Goal: Find specific page/section: Find specific page/section

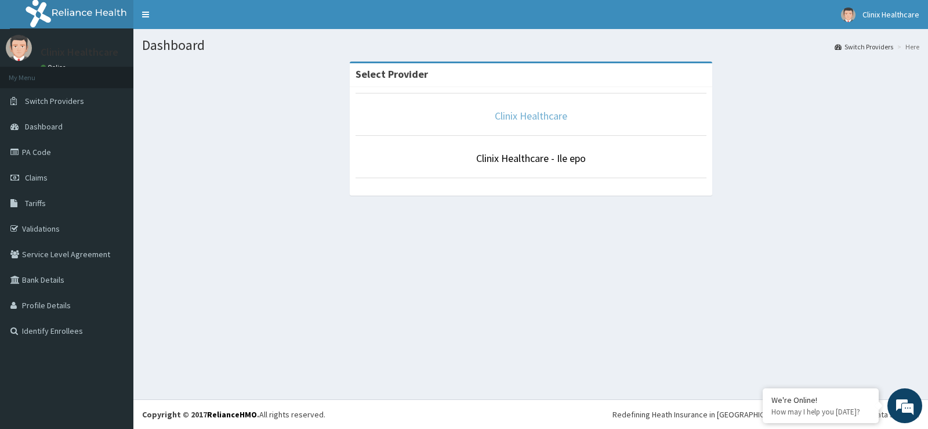
click at [528, 114] on link "Clinix Healthcare" at bounding box center [531, 115] width 72 height 13
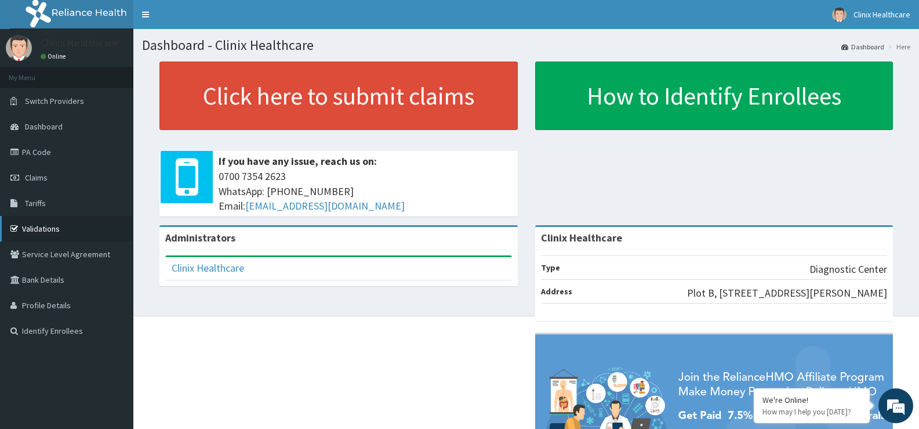
click at [42, 230] on link "Validations" at bounding box center [66, 229] width 133 height 26
